Goal: Information Seeking & Learning: Learn about a topic

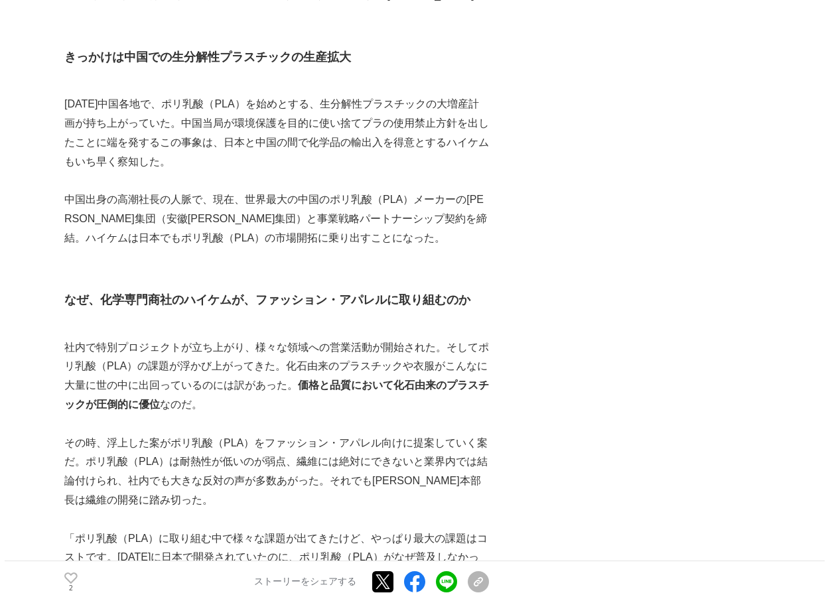
scroll to position [1242, 0]
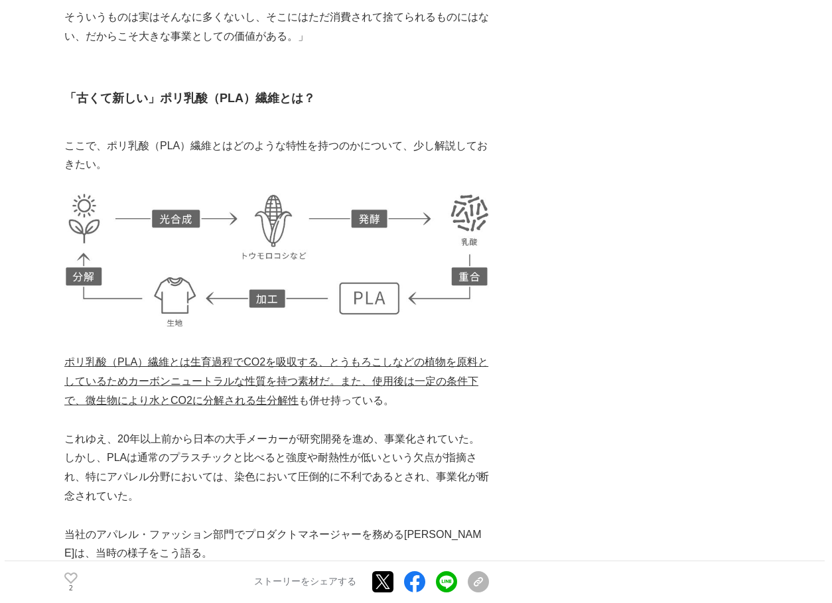
scroll to position [2140, 0]
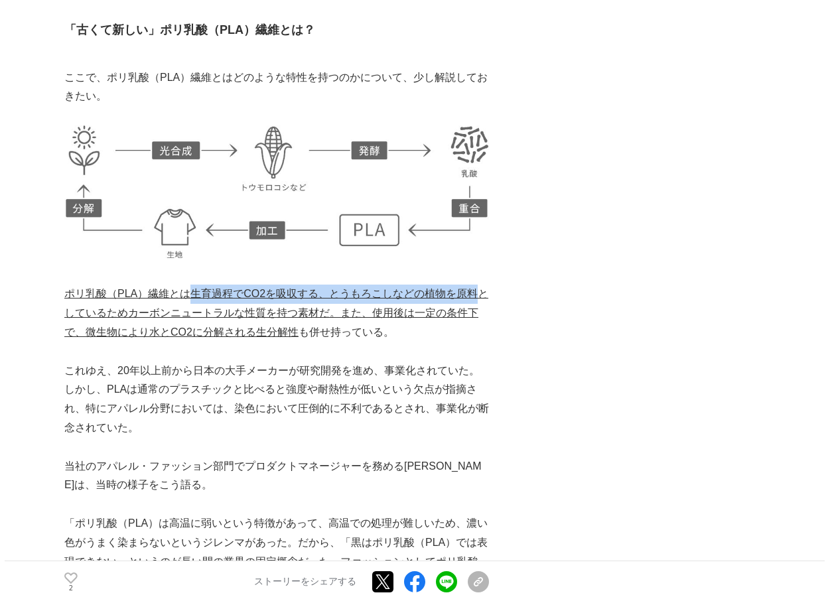
drag, startPoint x: 193, startPoint y: 255, endPoint x: 483, endPoint y: 251, distance: 289.8
click at [483, 284] on p "ポリ乳酸（PLA）繊維とは生育過程でCO2を吸収する、とうもろこしなどの植物を原料としているためカーボンニュートラルな性質を持つ素材だ。また、使用後は一定の条…" at bounding box center [276, 312] width 424 height 57
copy u "生育過程でCO2を吸収する、とうもろこしなどの植物を原料"
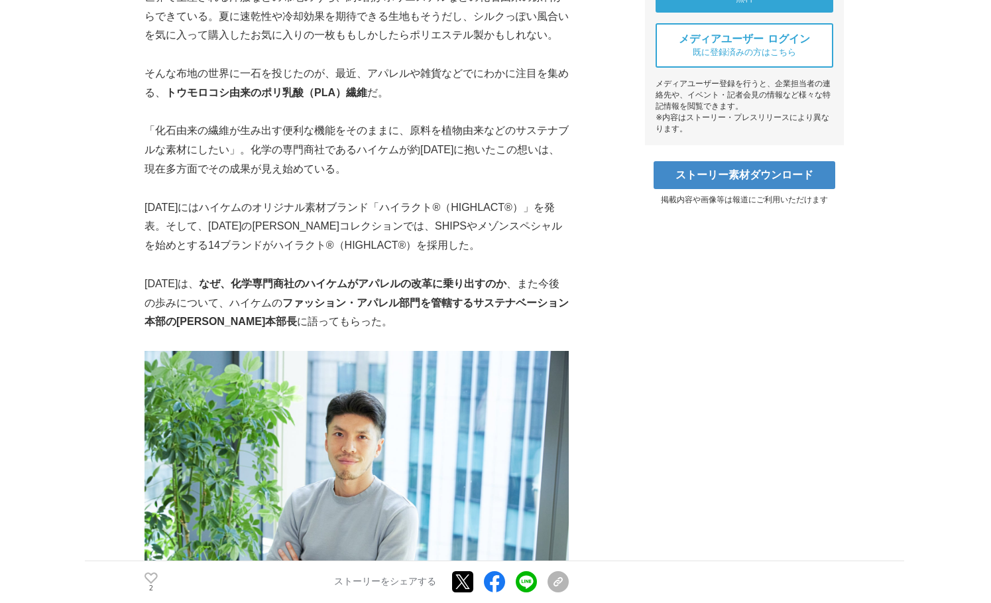
scroll to position [472, 0]
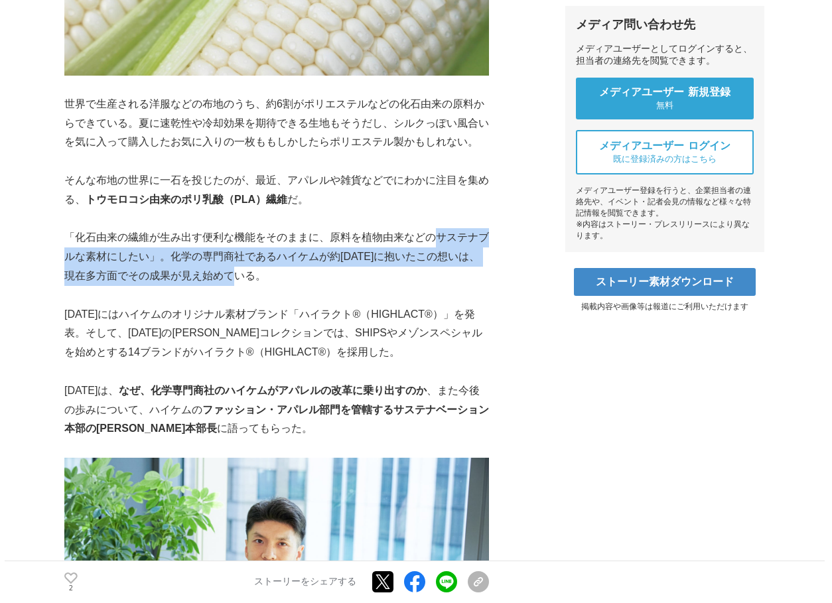
drag, startPoint x: 435, startPoint y: 227, endPoint x: 94, endPoint y: 3, distance: 408.3
click at [459, 263] on p "「化石由来の繊維が生み出す便利な機能をそのままに、原料を植物由来などのサステナブルな素材にしたい」。化学の専門商社であるハイケムが約[DATE]に抱いたこの想…" at bounding box center [276, 256] width 424 height 57
copy p "サステナブルな素材にしたい」。化学の専門商社であるハイケムが約3年前に抱いたこの想いは、現在多方面でその成果が見え始めている。"
